Goal: Find specific page/section: Find specific page/section

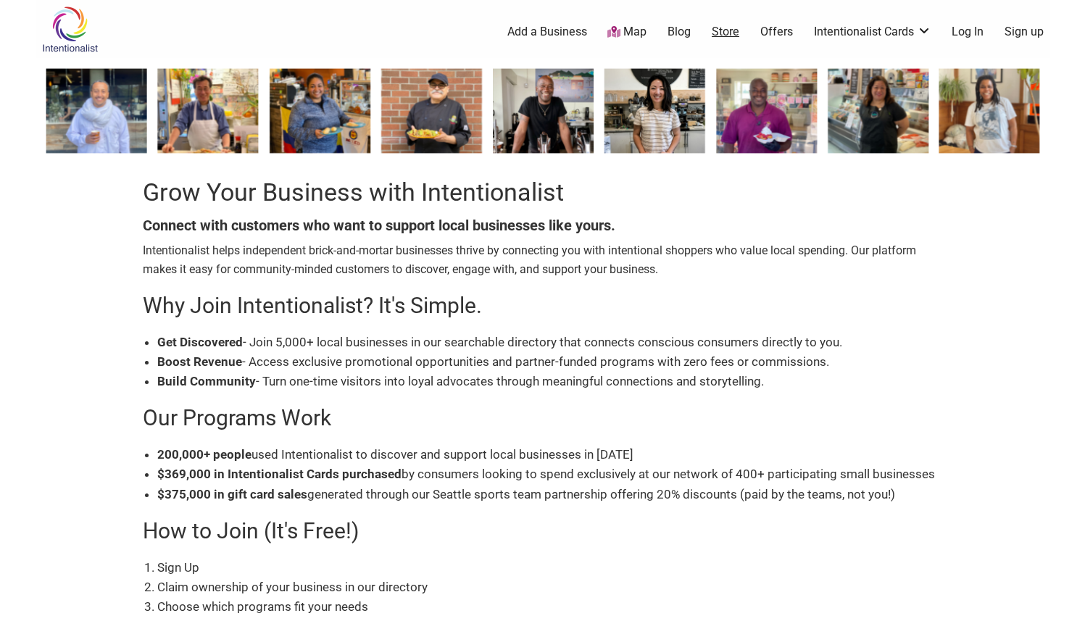
click at [730, 33] on link "Store" at bounding box center [726, 32] width 28 height 16
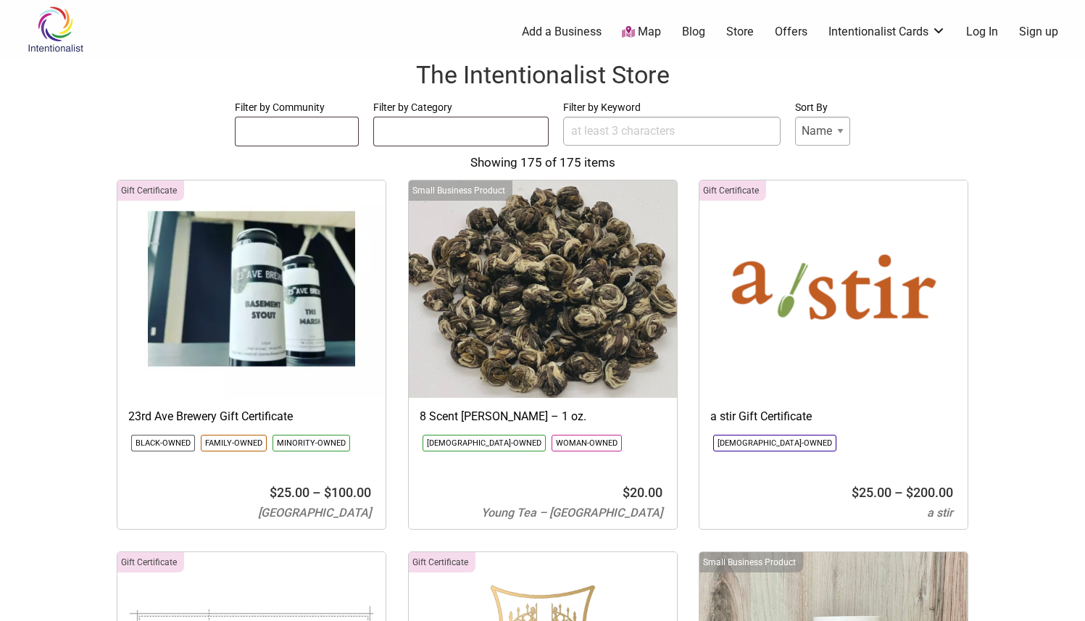
select select
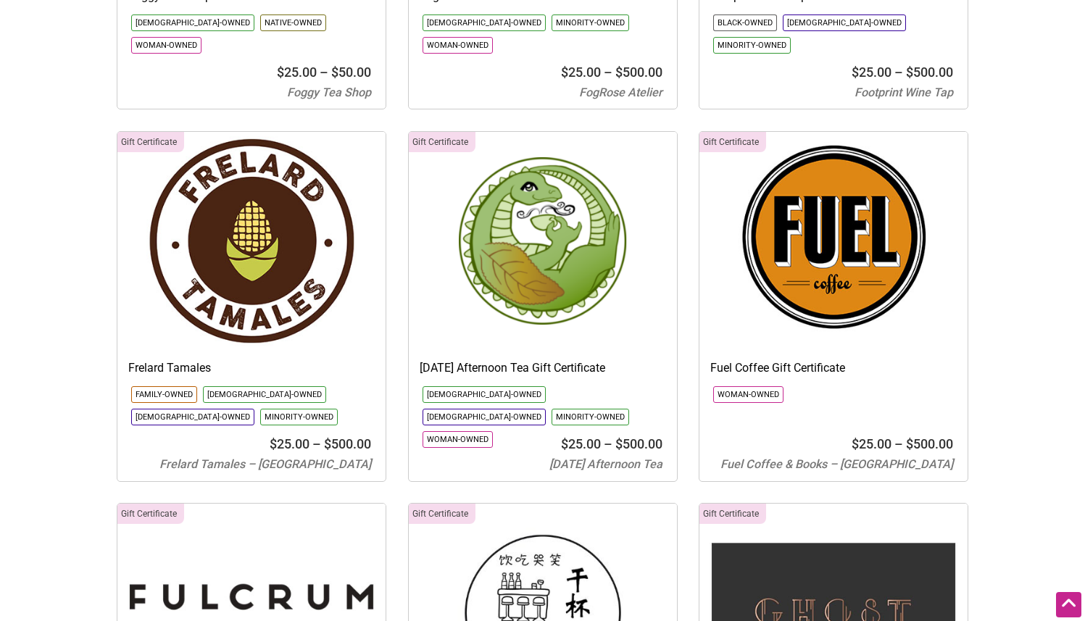
scroll to position [7195, 0]
